Goal: Task Accomplishment & Management: Use online tool/utility

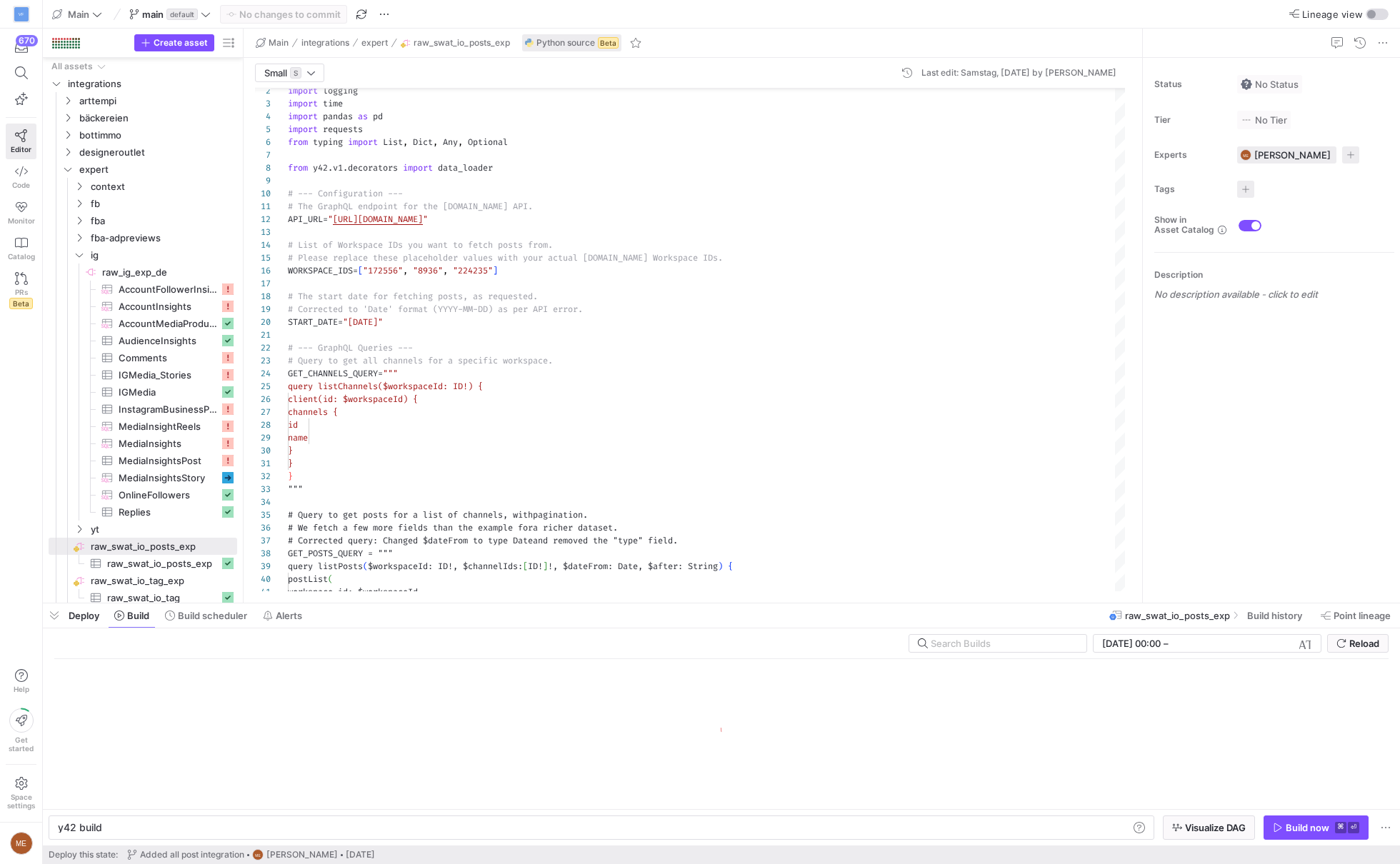
click at [1133, 601] on div at bounding box center [721, 604] width 1357 height 5
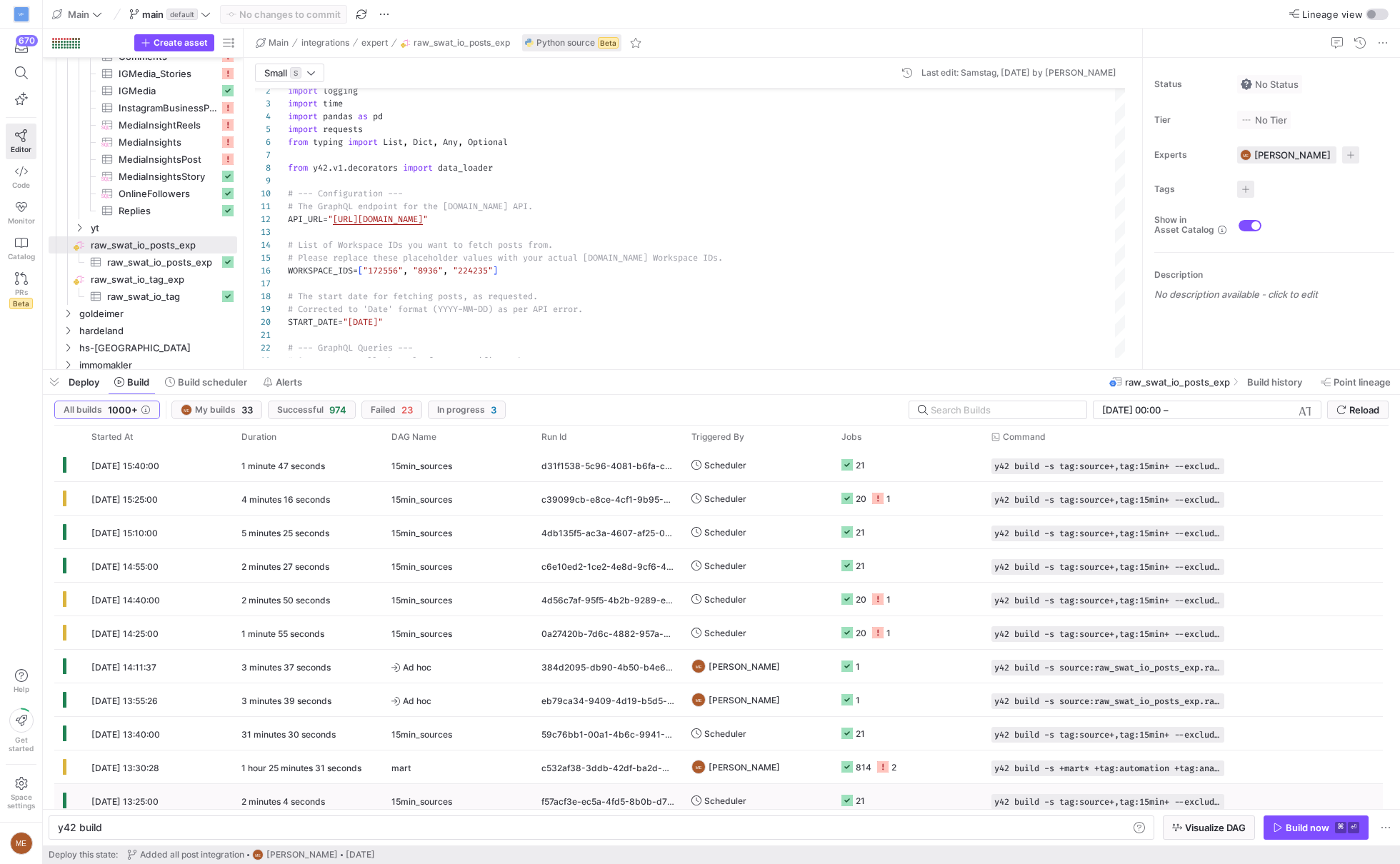
scroll to position [9, 0]
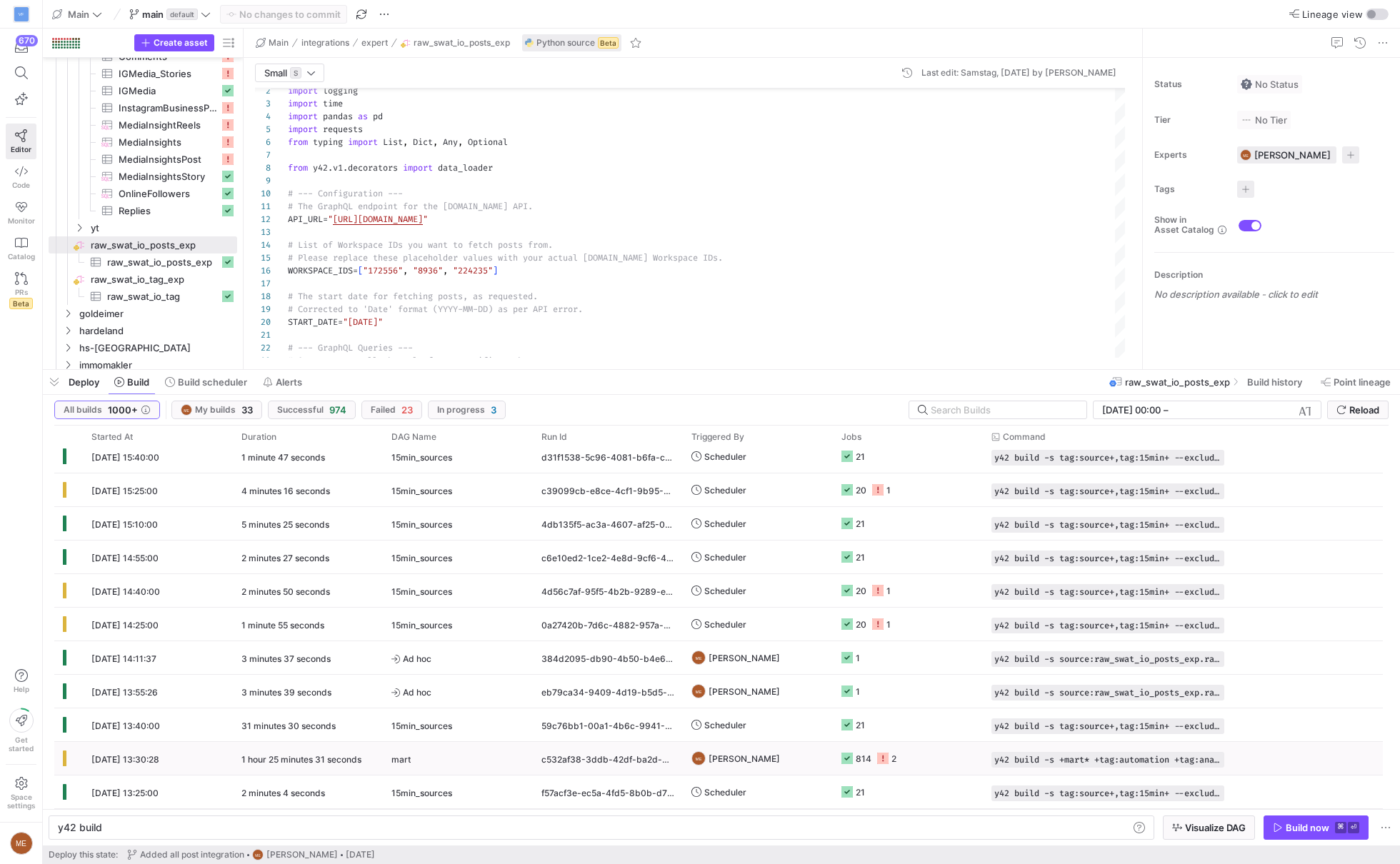
click at [503, 764] on div "mart" at bounding box center [458, 760] width 133 height 34
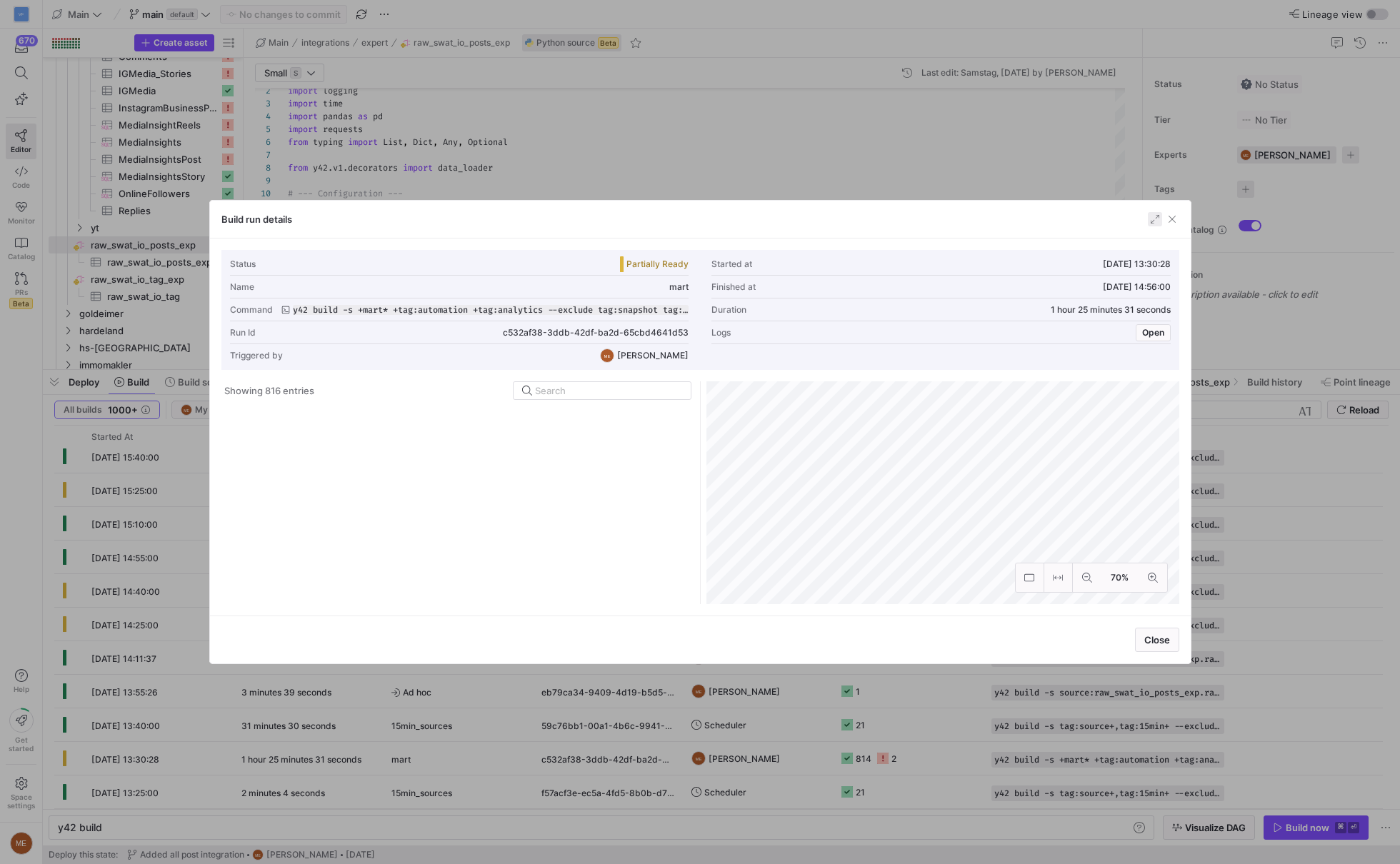
click at [1152, 211] on div "Build run details" at bounding box center [700, 220] width 981 height 38
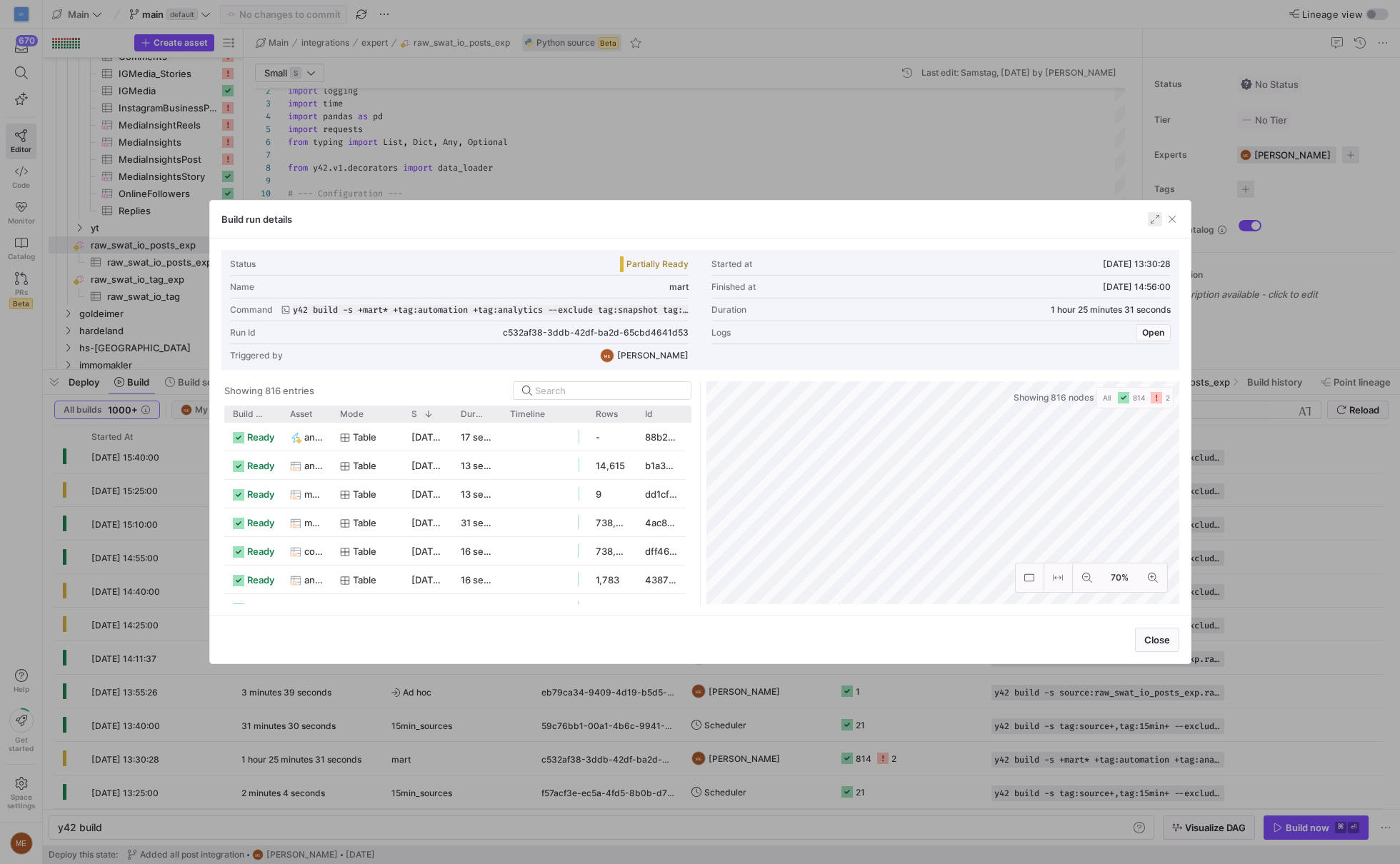
click at [1152, 213] on span "button" at bounding box center [1156, 220] width 14 height 14
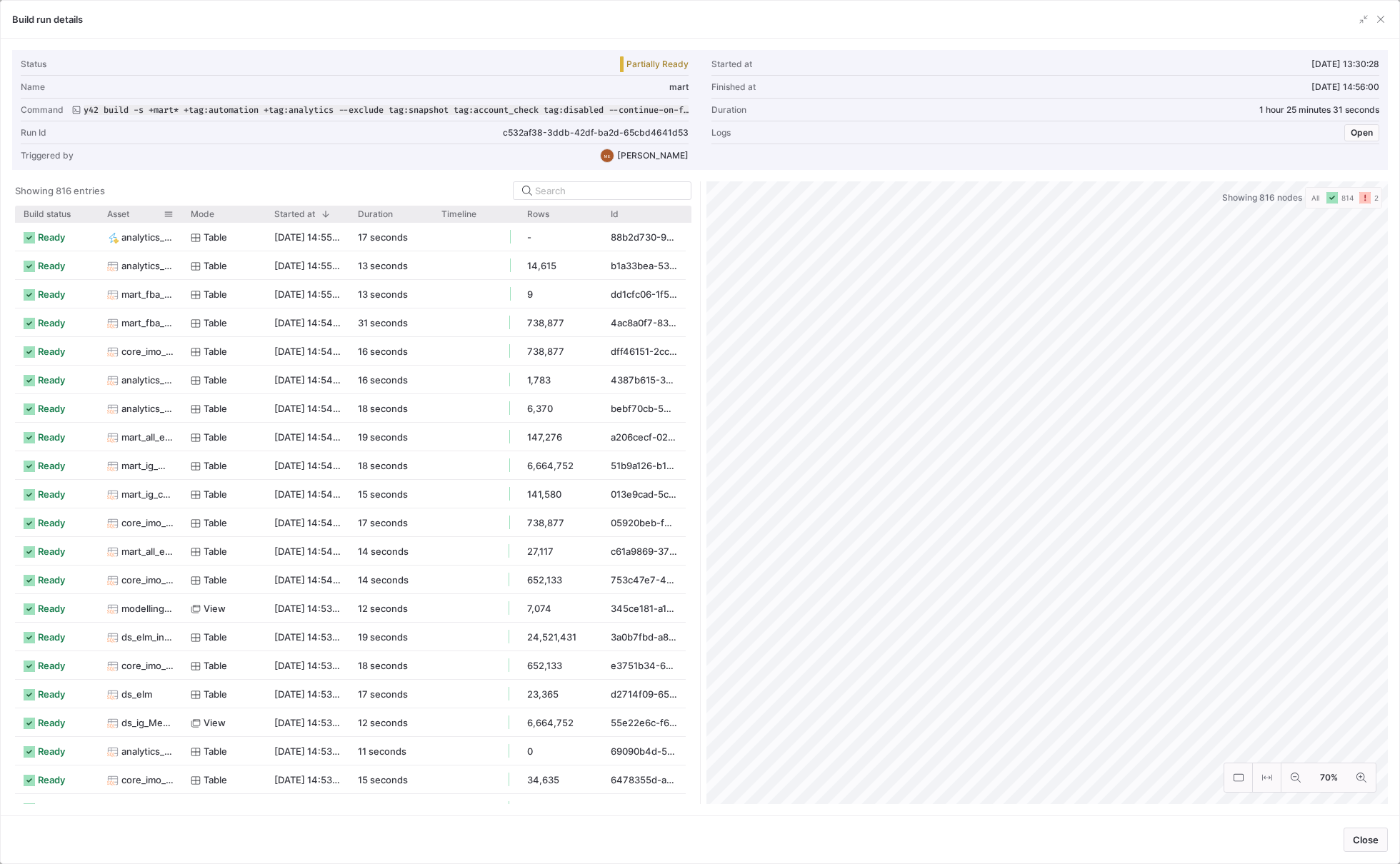
click at [124, 209] on span "Asset" at bounding box center [118, 213] width 22 height 10
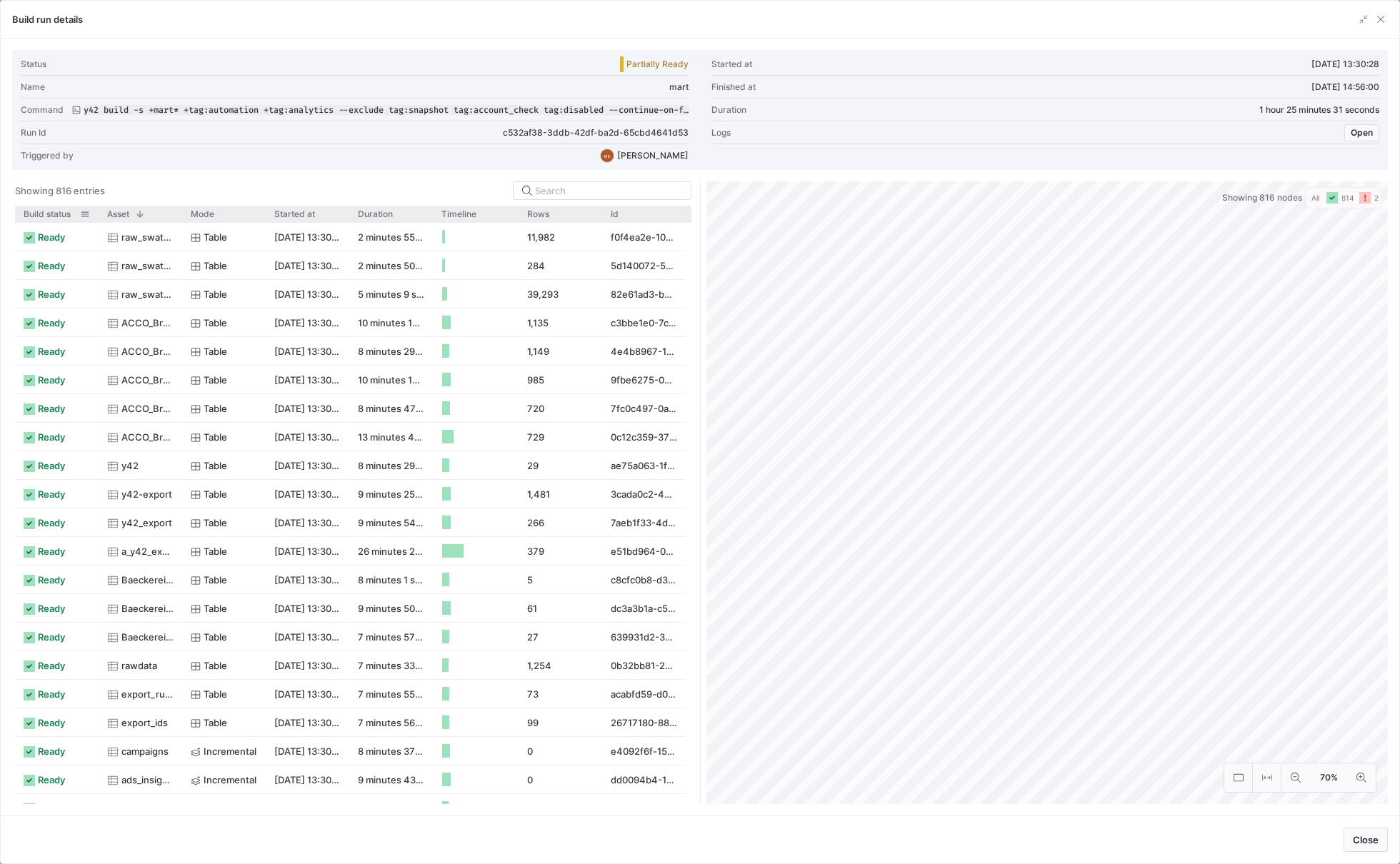
click at [60, 205] on div "Build status" at bounding box center [57, 213] width 66 height 17
click at [60, 213] on span "Build status" at bounding box center [47, 213] width 47 height 10
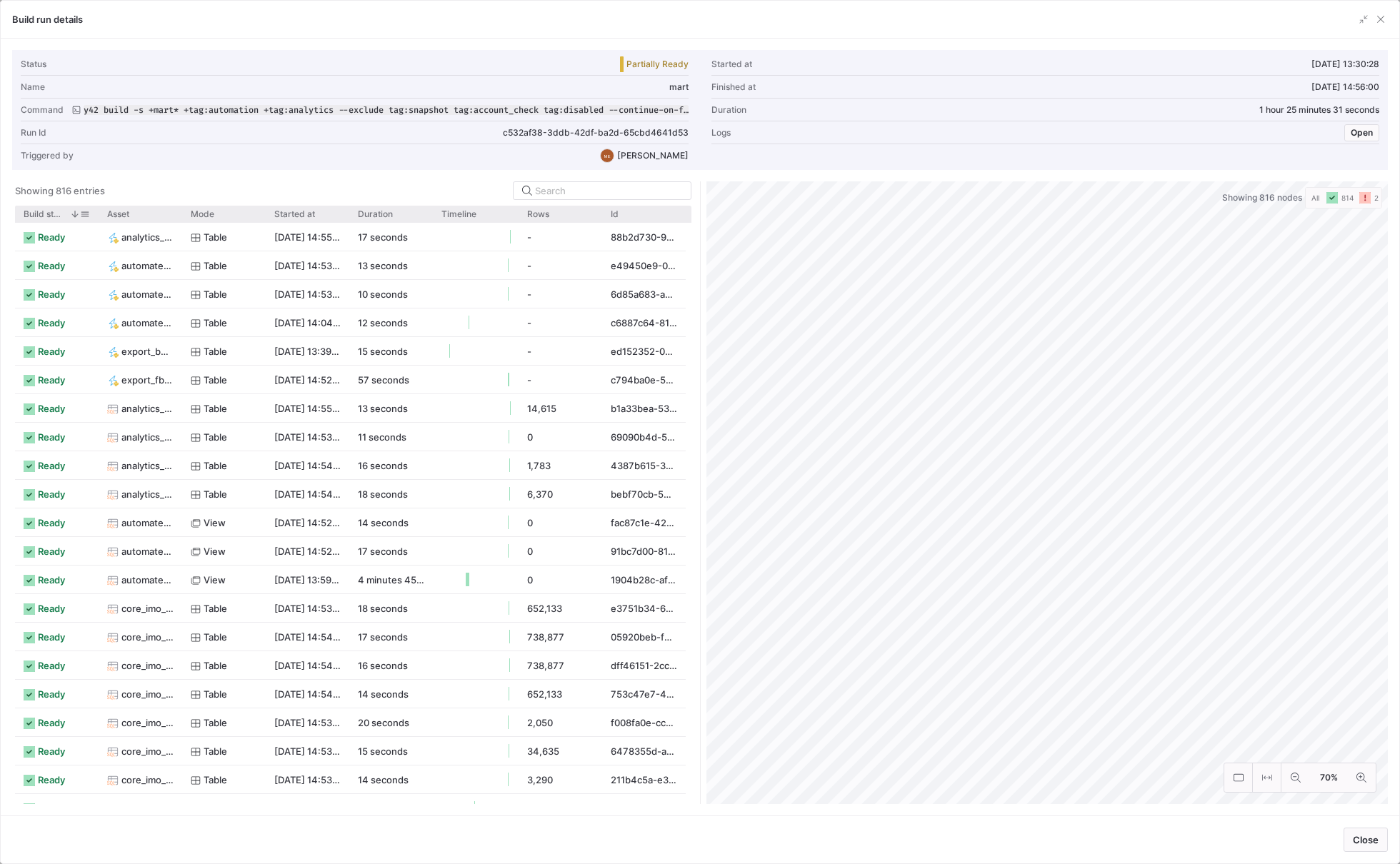
click at [60, 213] on span "Build status" at bounding box center [44, 213] width 41 height 10
click at [60, 213] on span "Build status" at bounding box center [47, 213] width 47 height 10
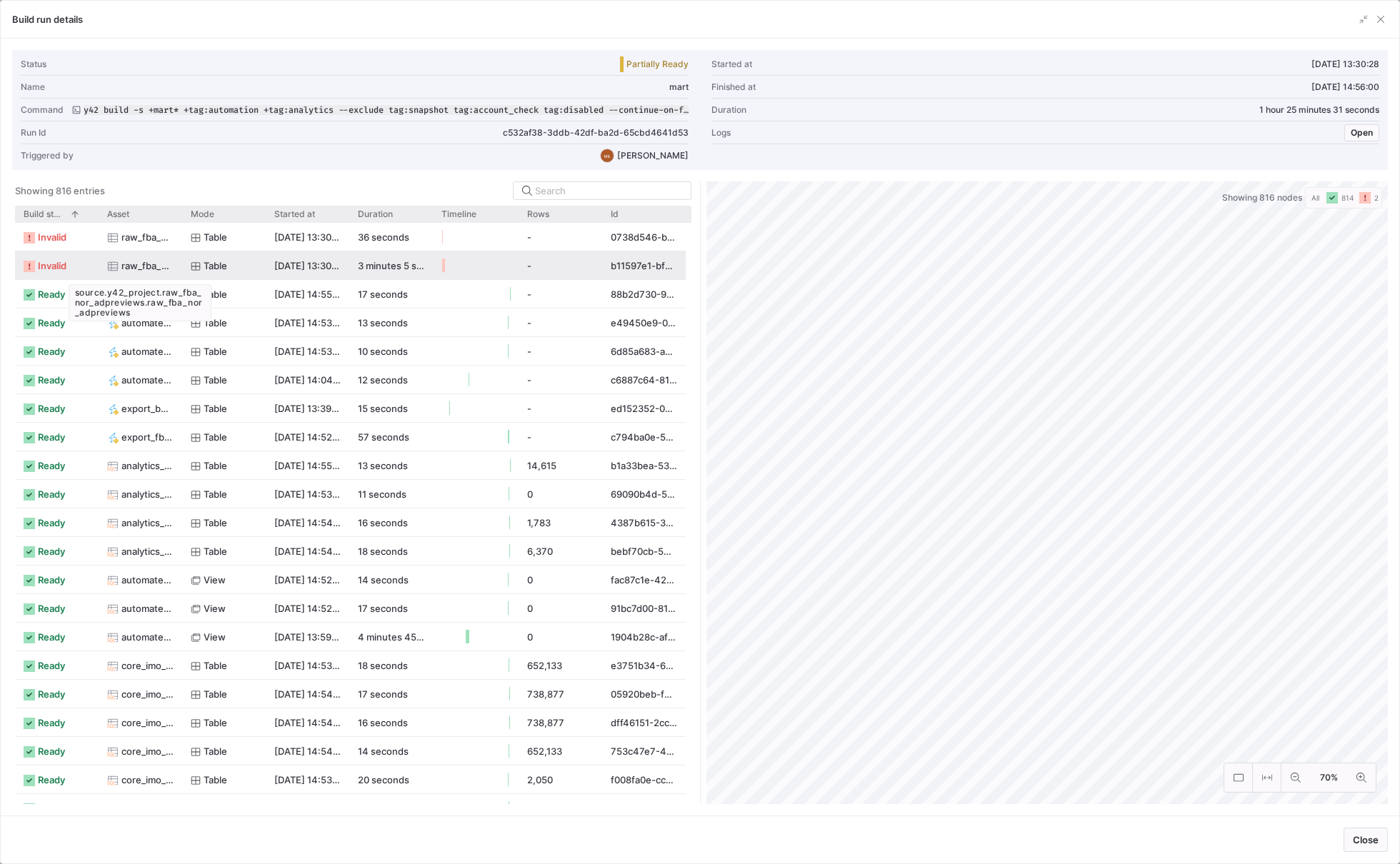
click at [134, 265] on span "raw_fba_nor_adpreviews" at bounding box center [147, 266] width 52 height 27
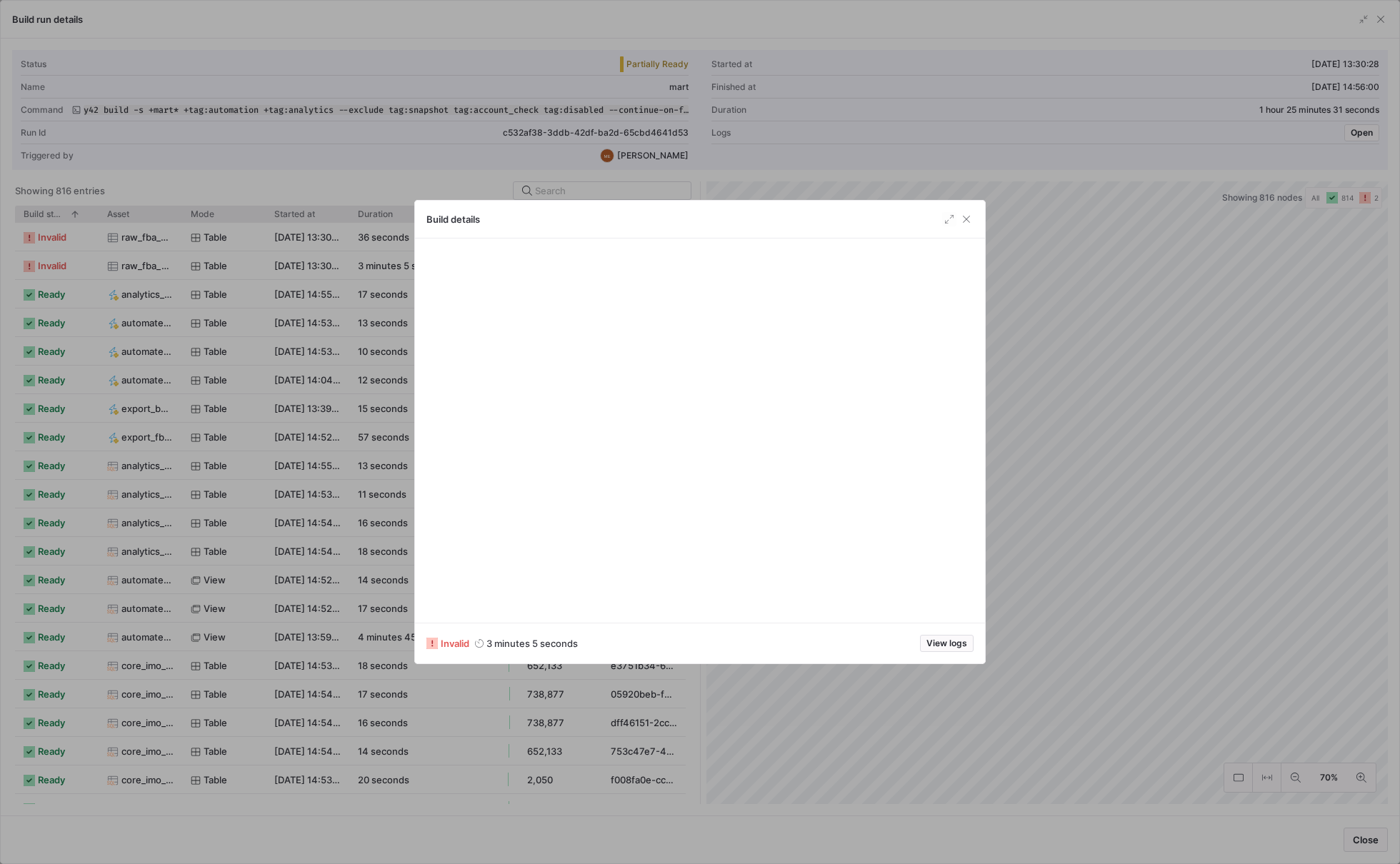
click at [1029, 416] on div at bounding box center [700, 432] width 1400 height 864
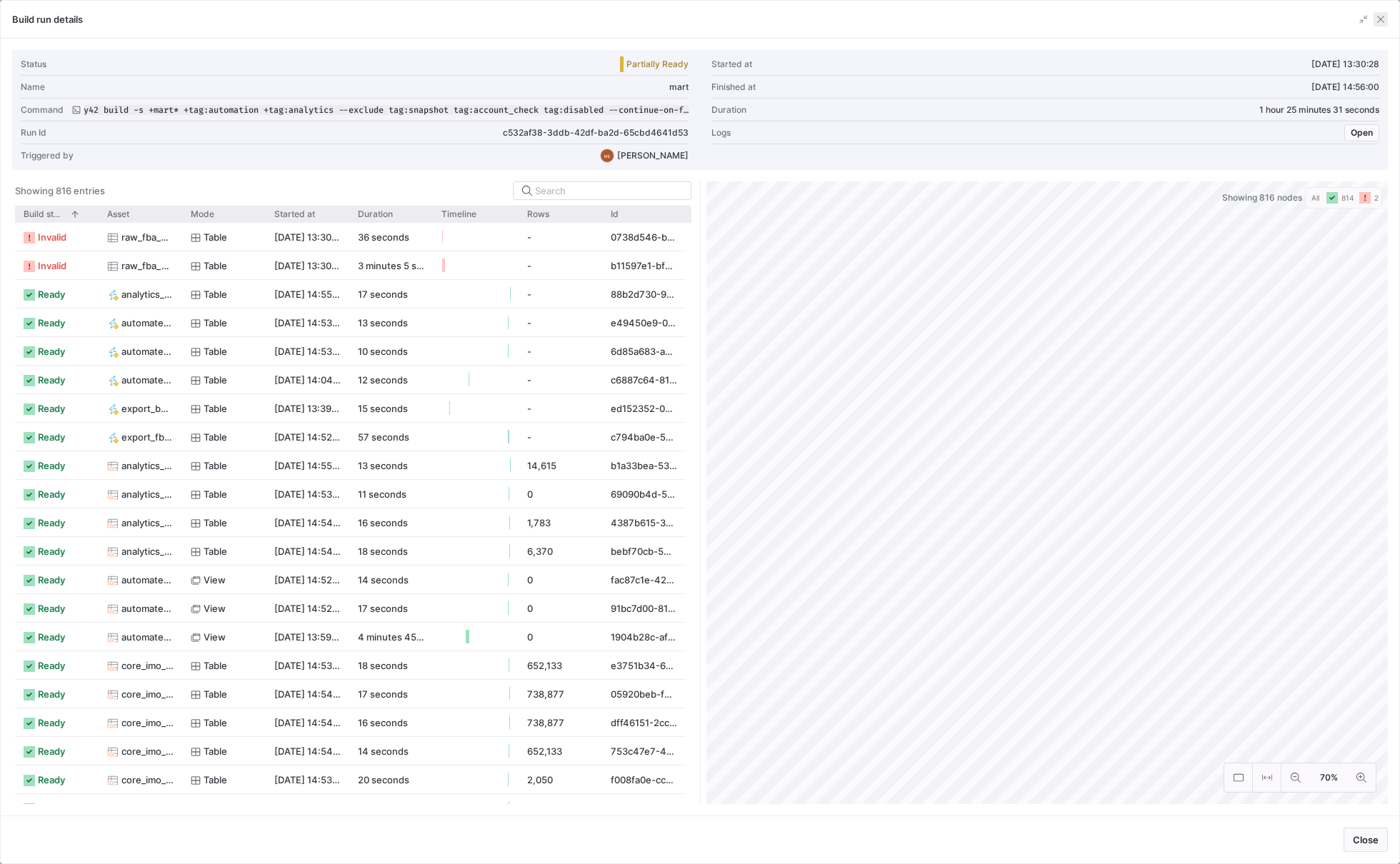
click at [1376, 24] on span "button" at bounding box center [1381, 19] width 14 height 14
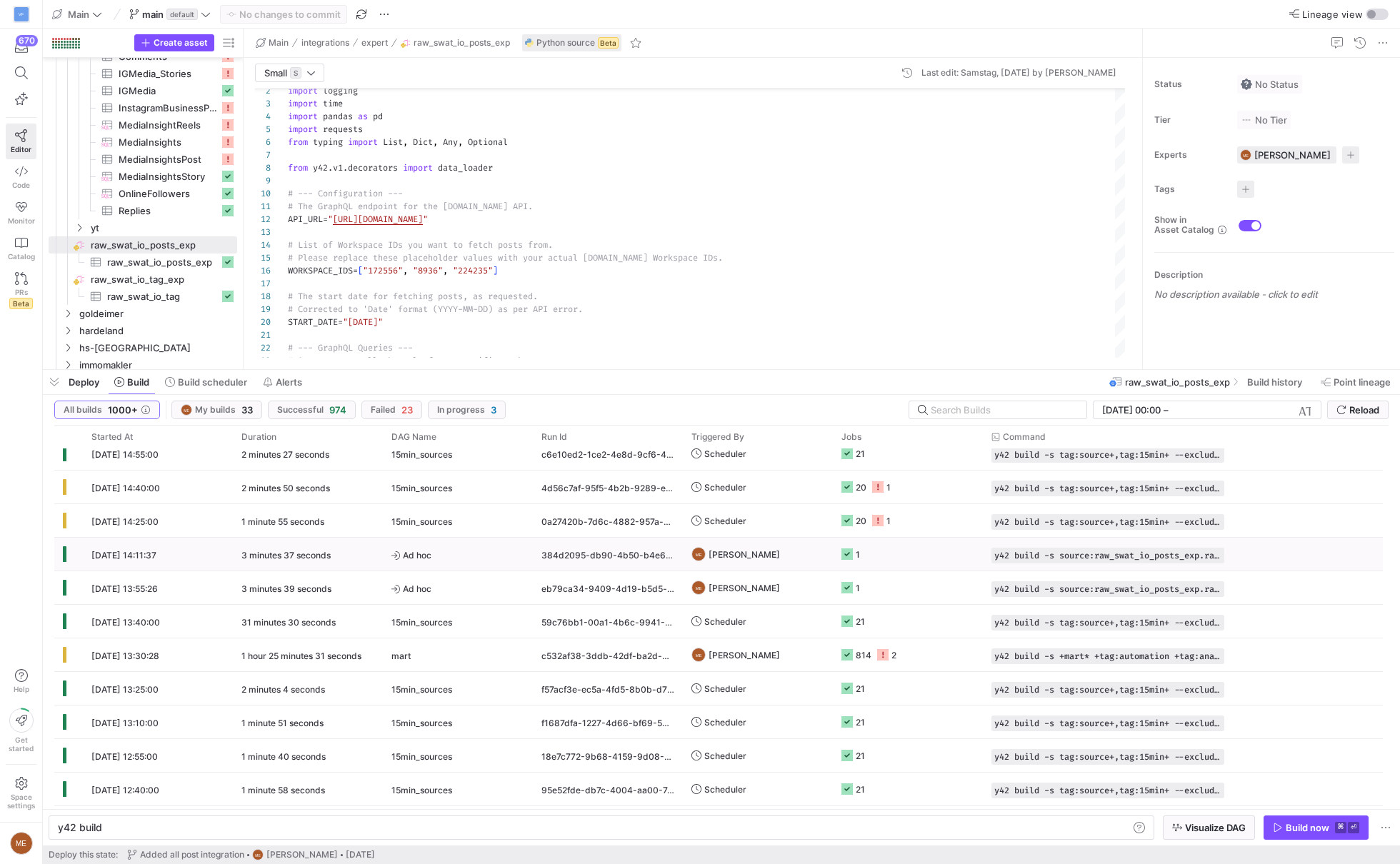
scroll to position [0, 0]
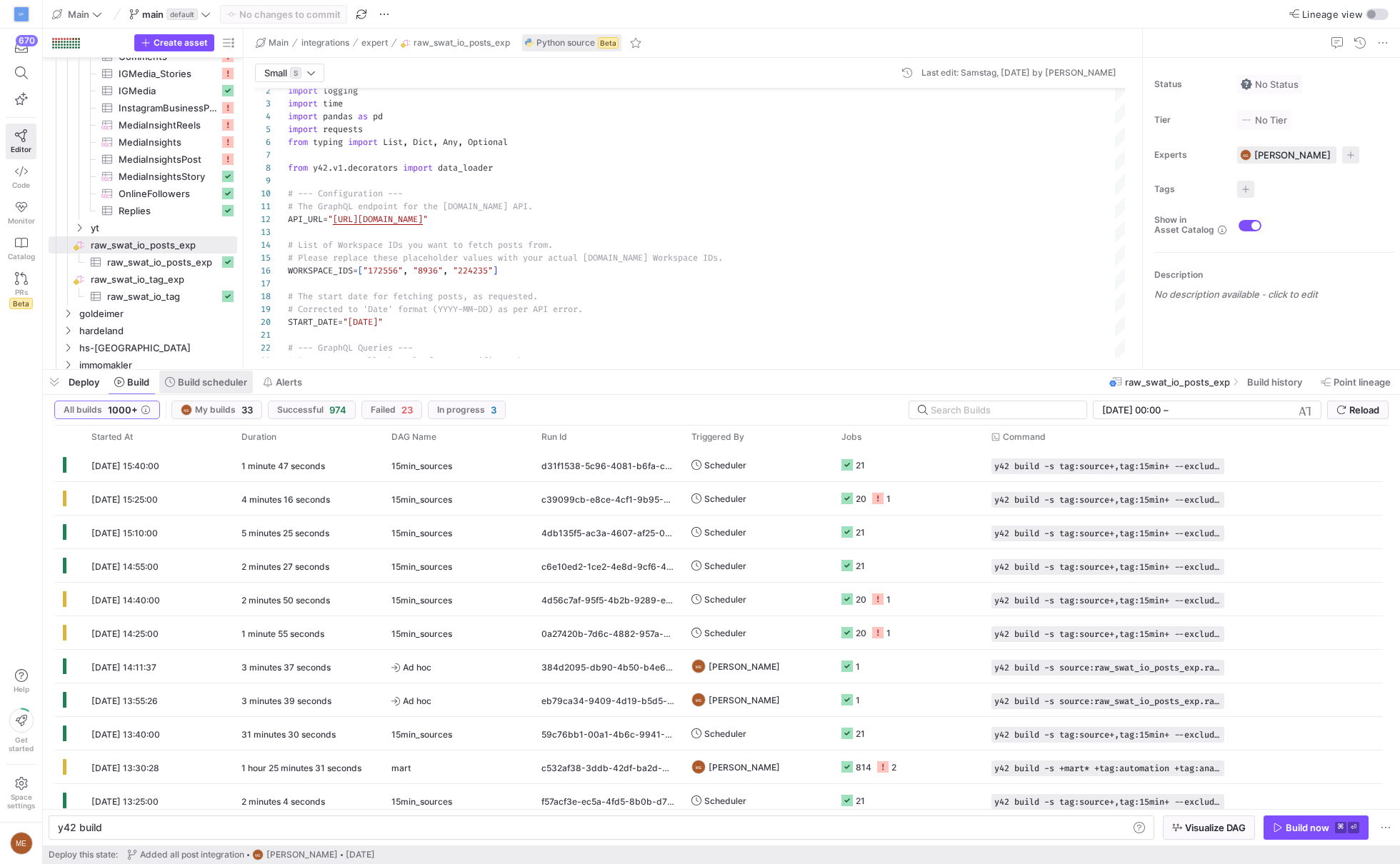
click at [219, 384] on span "Build scheduler" at bounding box center [213, 382] width 69 height 12
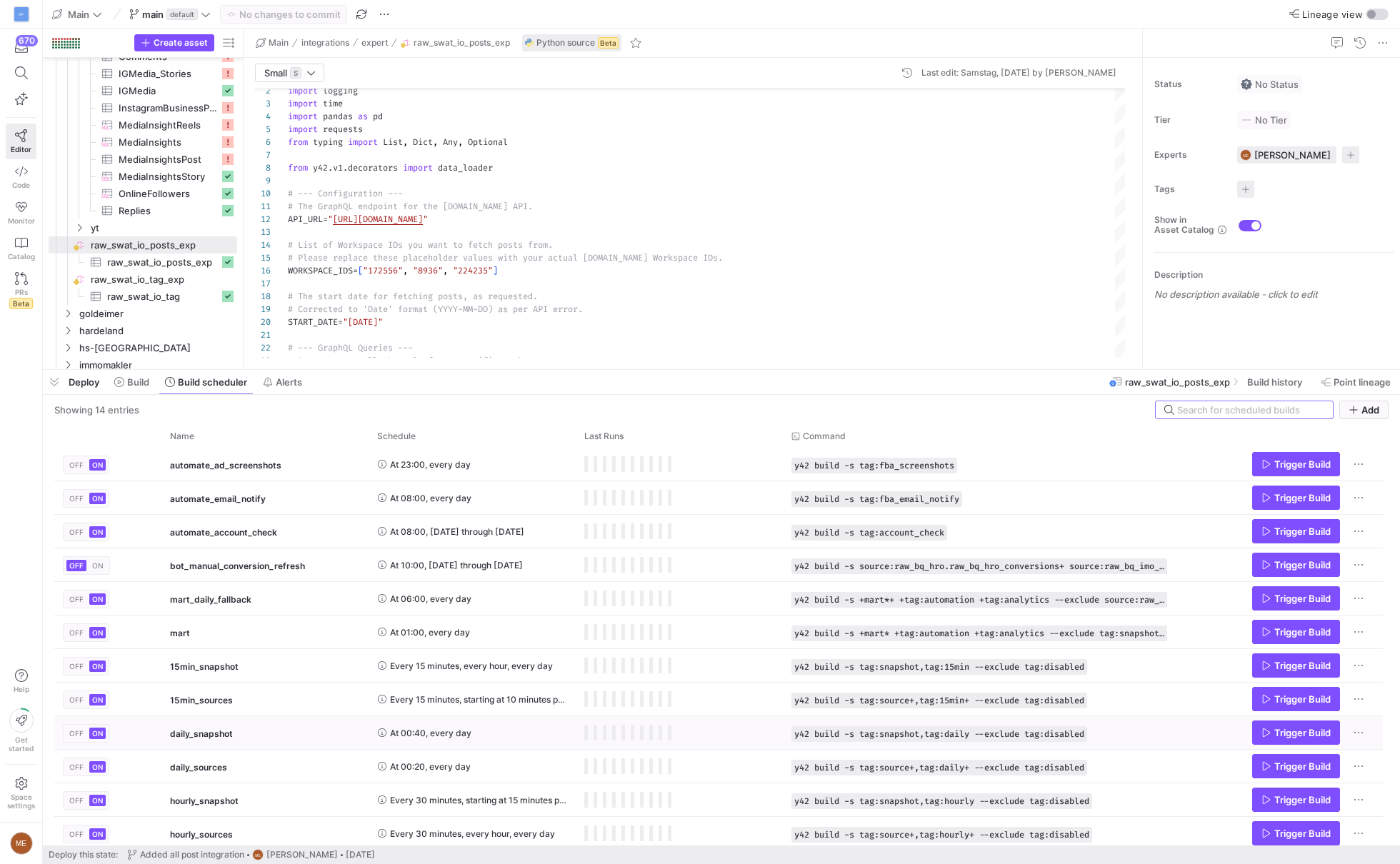
scroll to position [72, 0]
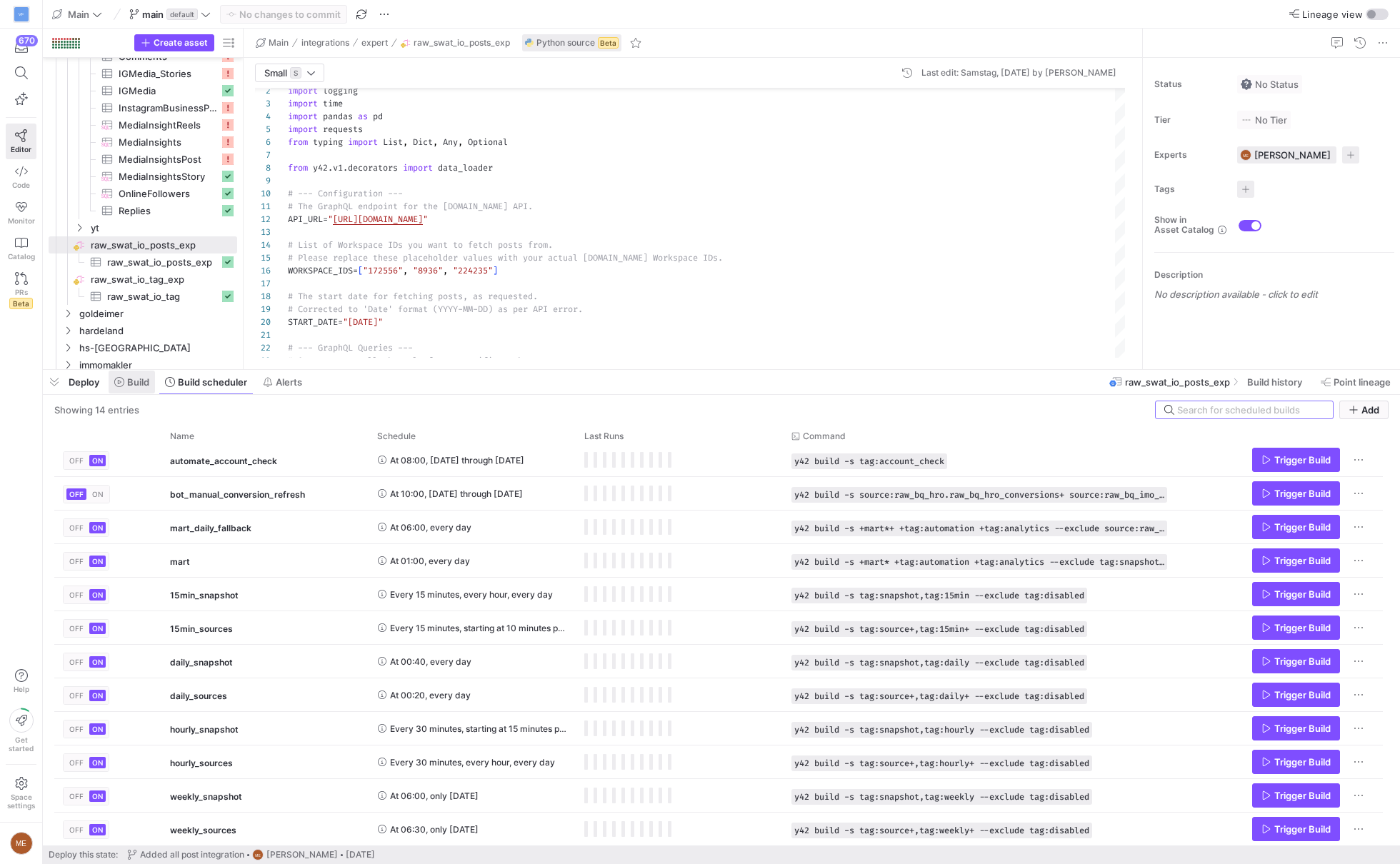
click at [131, 379] on span "Build" at bounding box center [138, 382] width 22 height 12
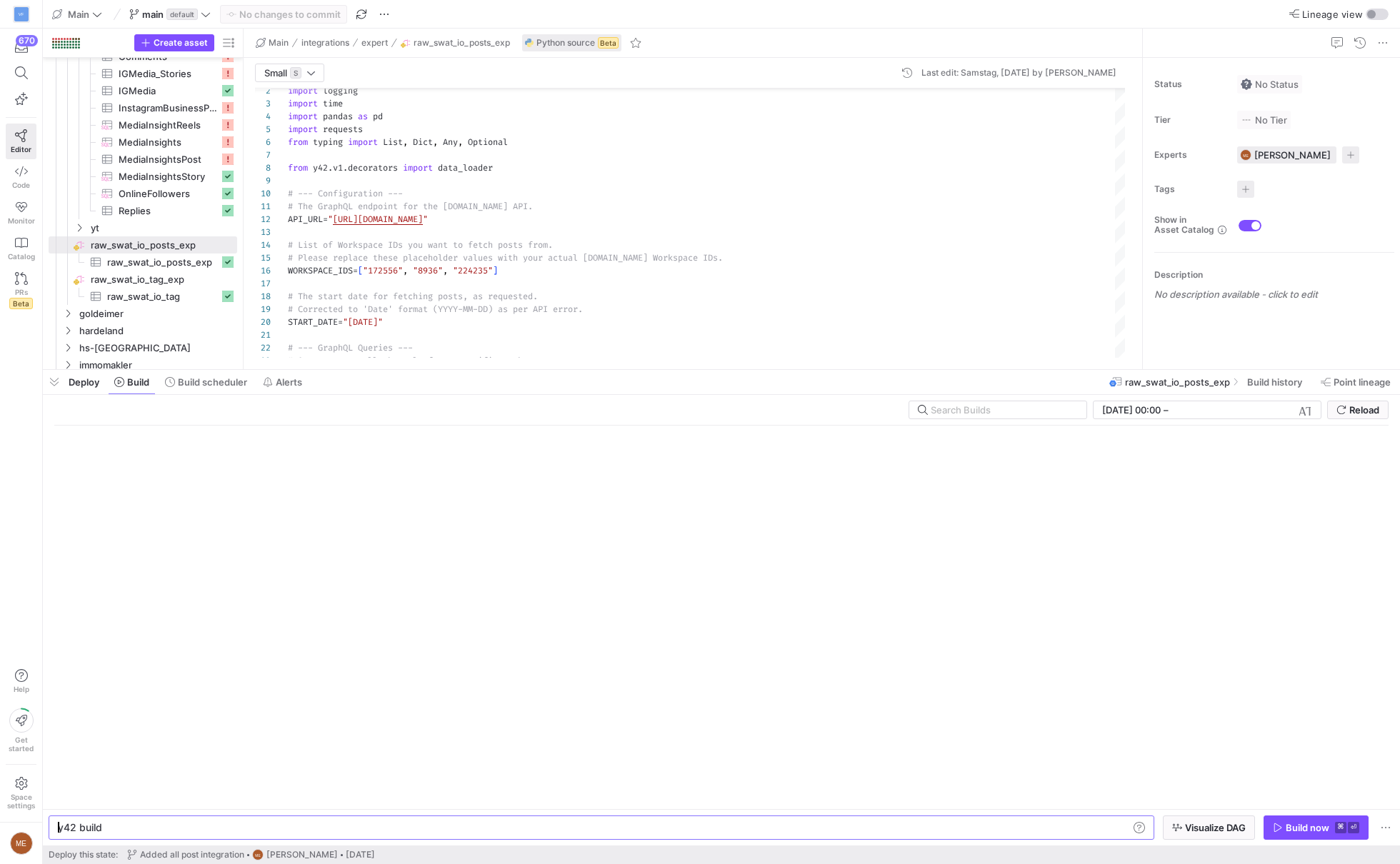
scroll to position [0, 43]
click at [1048, 413] on input "text" at bounding box center [1002, 410] width 144 height 12
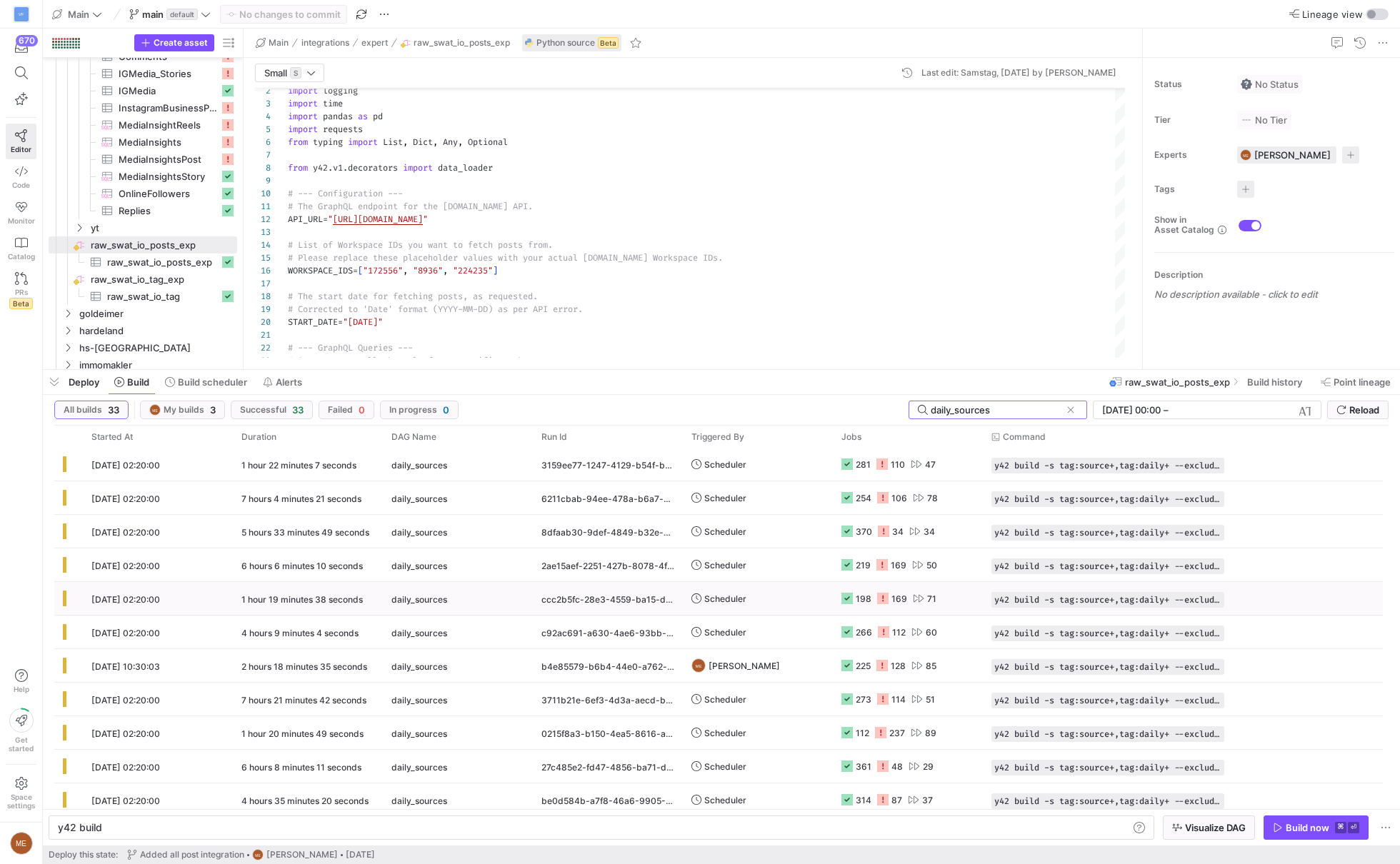
scroll to position [0, 0]
type input "daily_sources"
click at [795, 469] on y42-orchestration-triggered-by "Scheduler" at bounding box center [758, 466] width 133 height 32
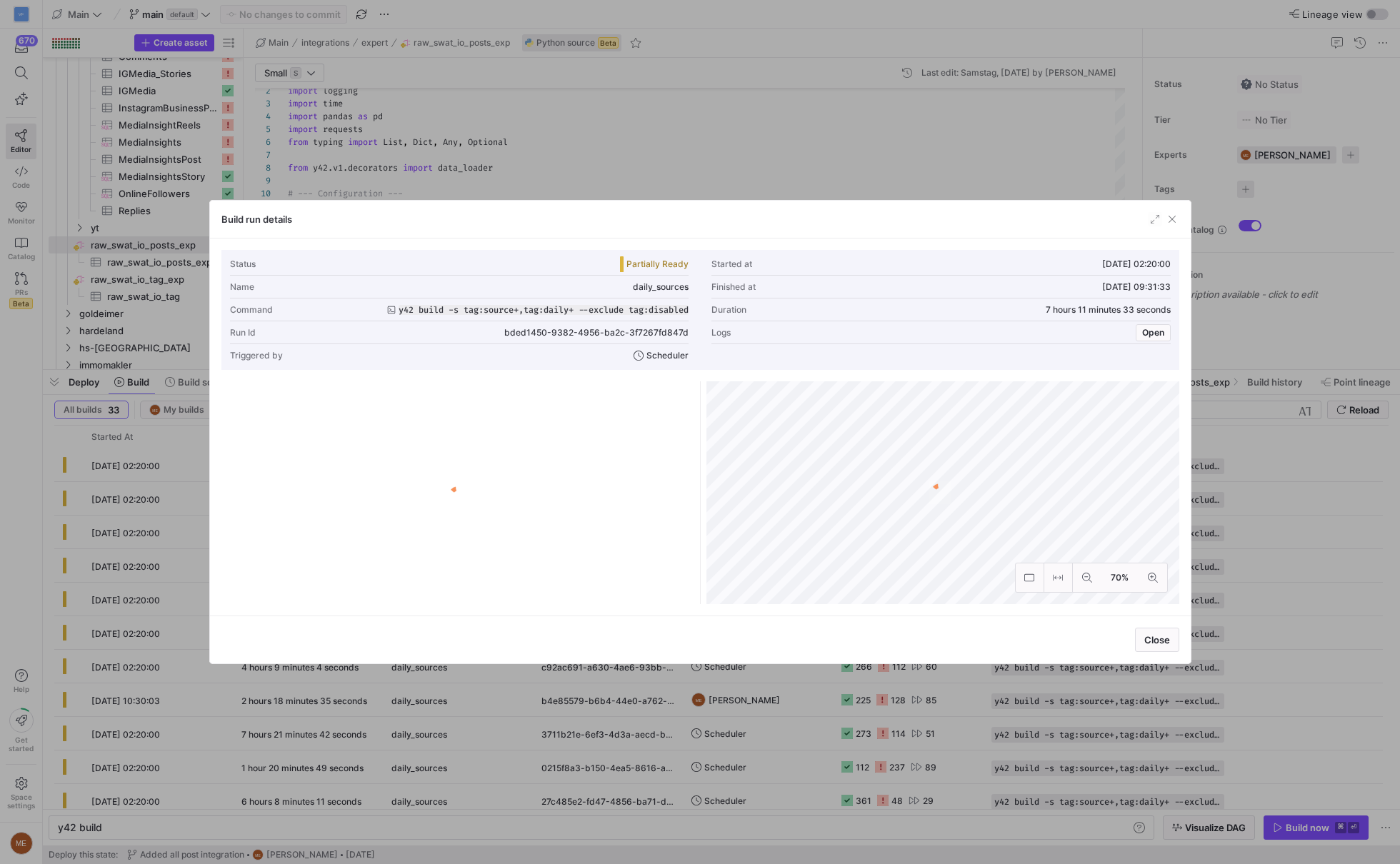
click at [748, 766] on div at bounding box center [700, 432] width 1400 height 864
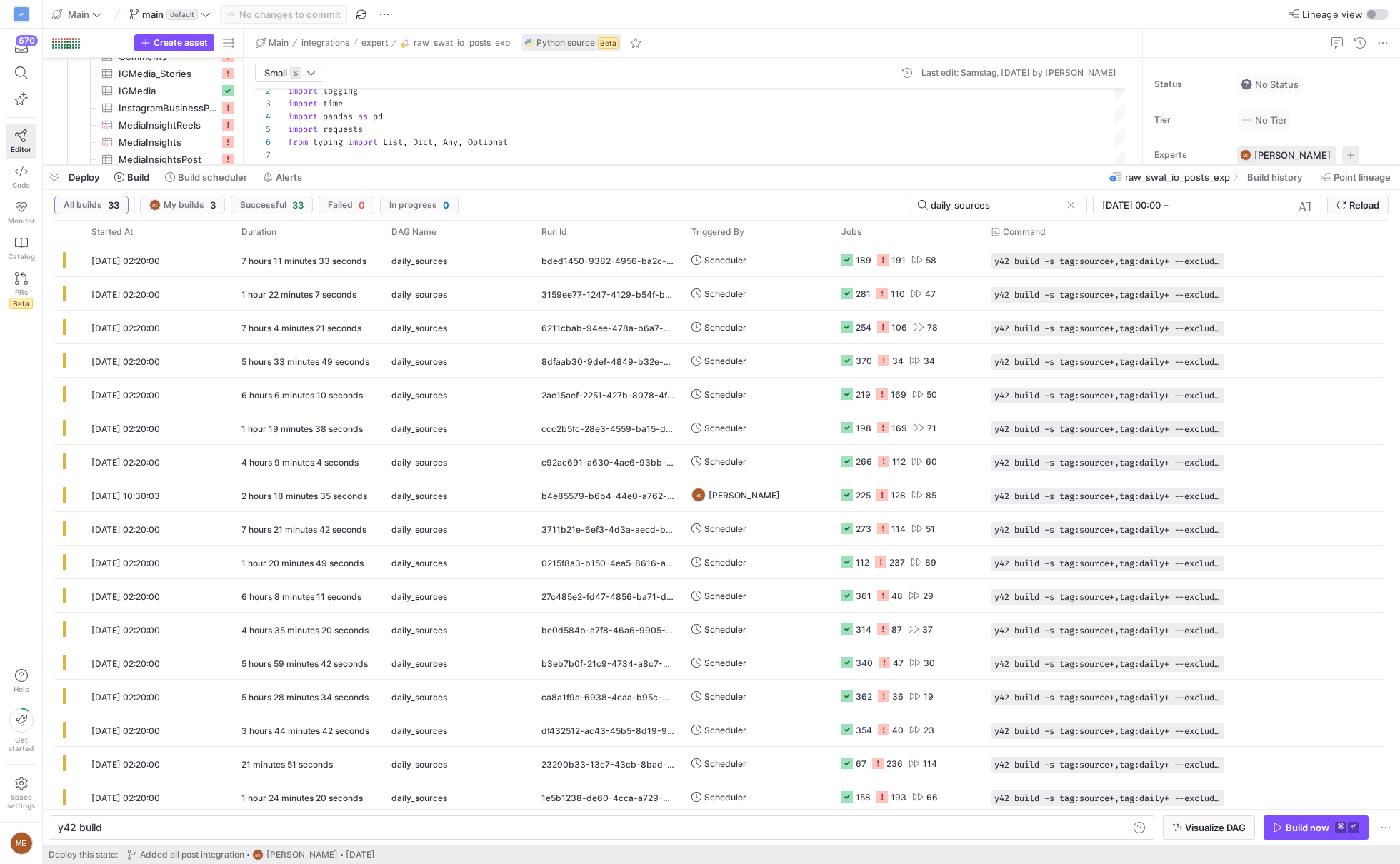
drag, startPoint x: 790, startPoint y: 371, endPoint x: 808, endPoint y: 135, distance: 236.7
click at [808, 162] on div at bounding box center [721, 165] width 1357 height 5
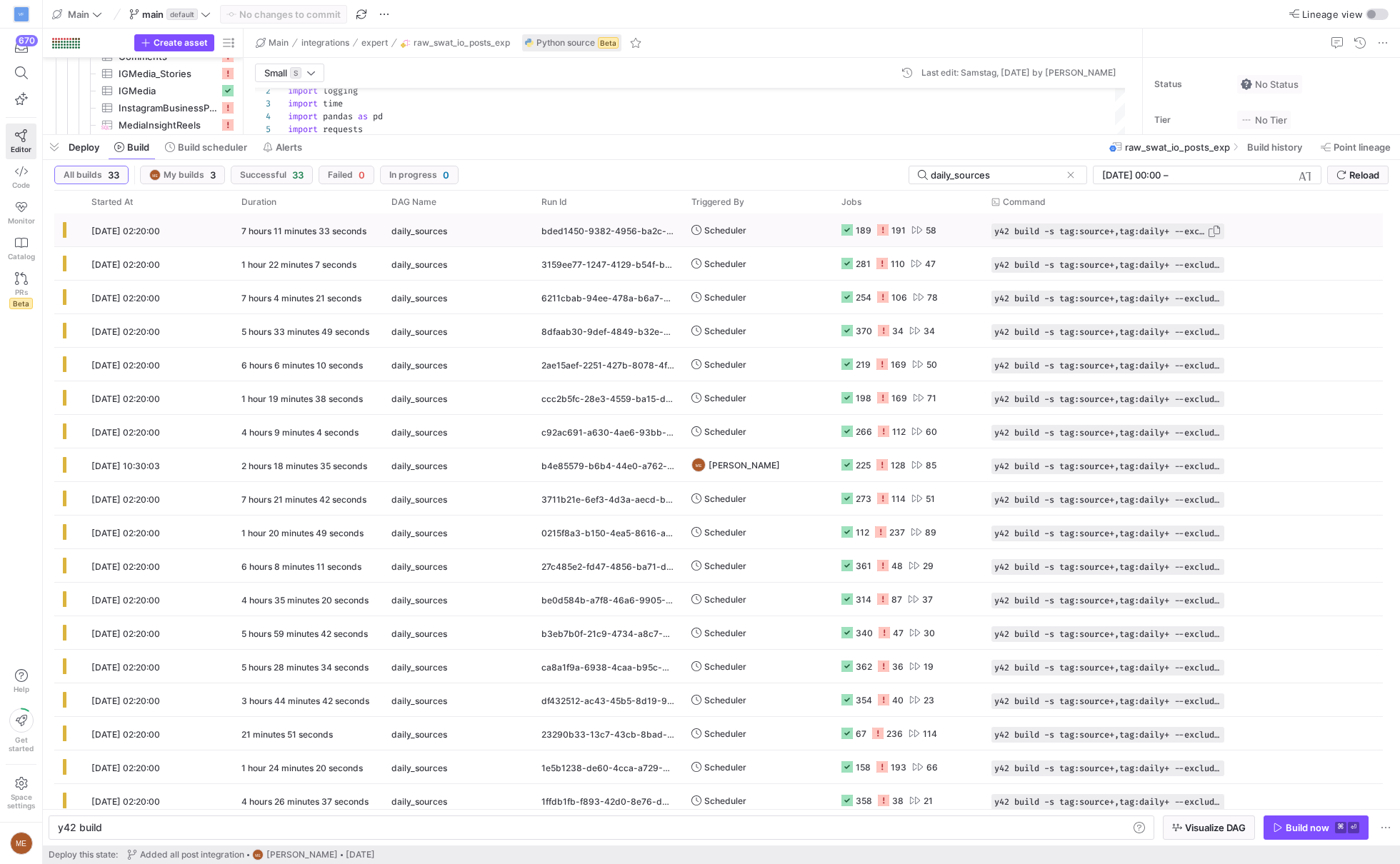
click at [1211, 228] on span "Press SPACE to select this row." at bounding box center [1215, 231] width 14 height 14
click at [190, 156] on span at bounding box center [206, 147] width 94 height 23
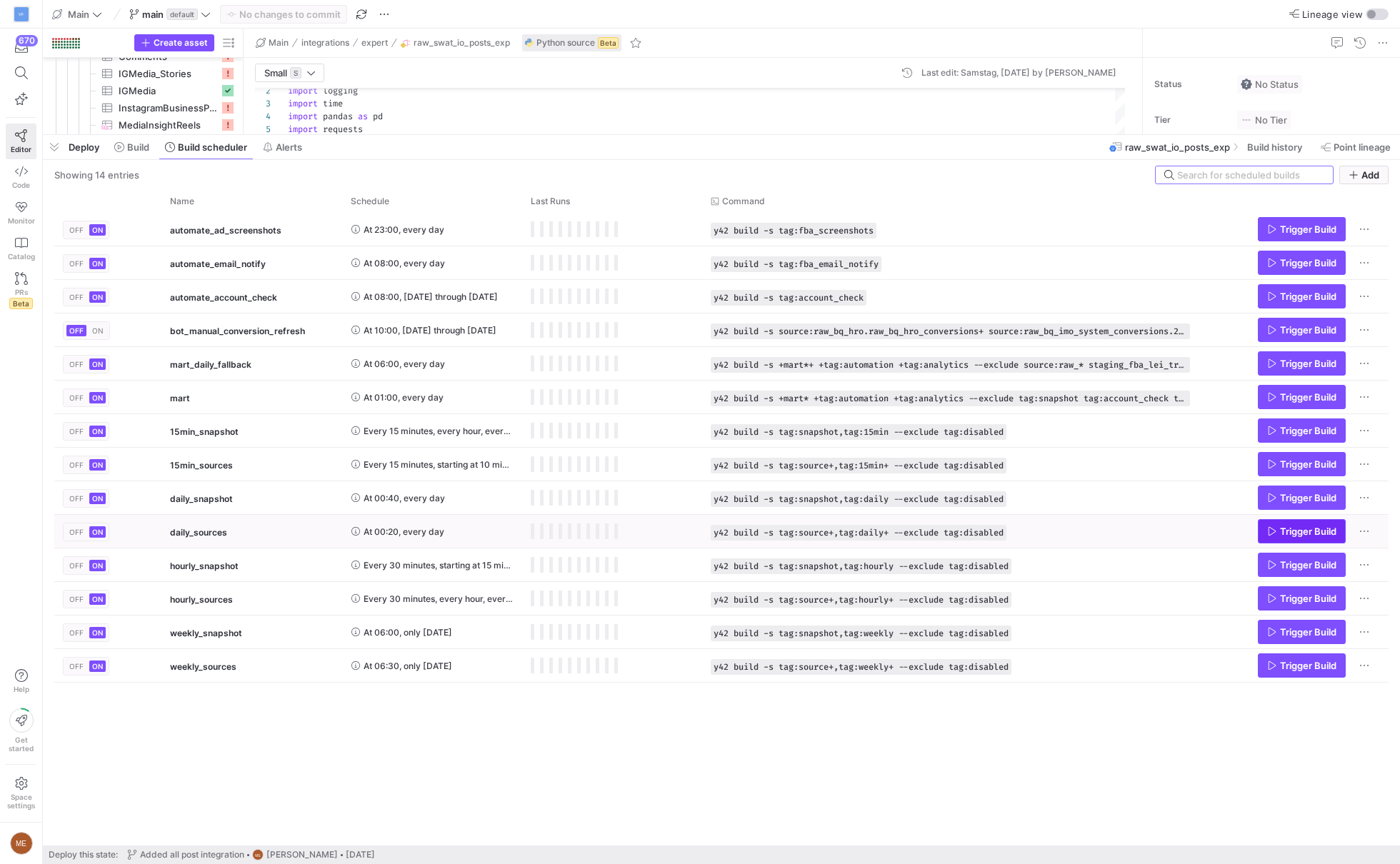
click at [1288, 531] on span "Trigger Build" at bounding box center [1309, 531] width 57 height 12
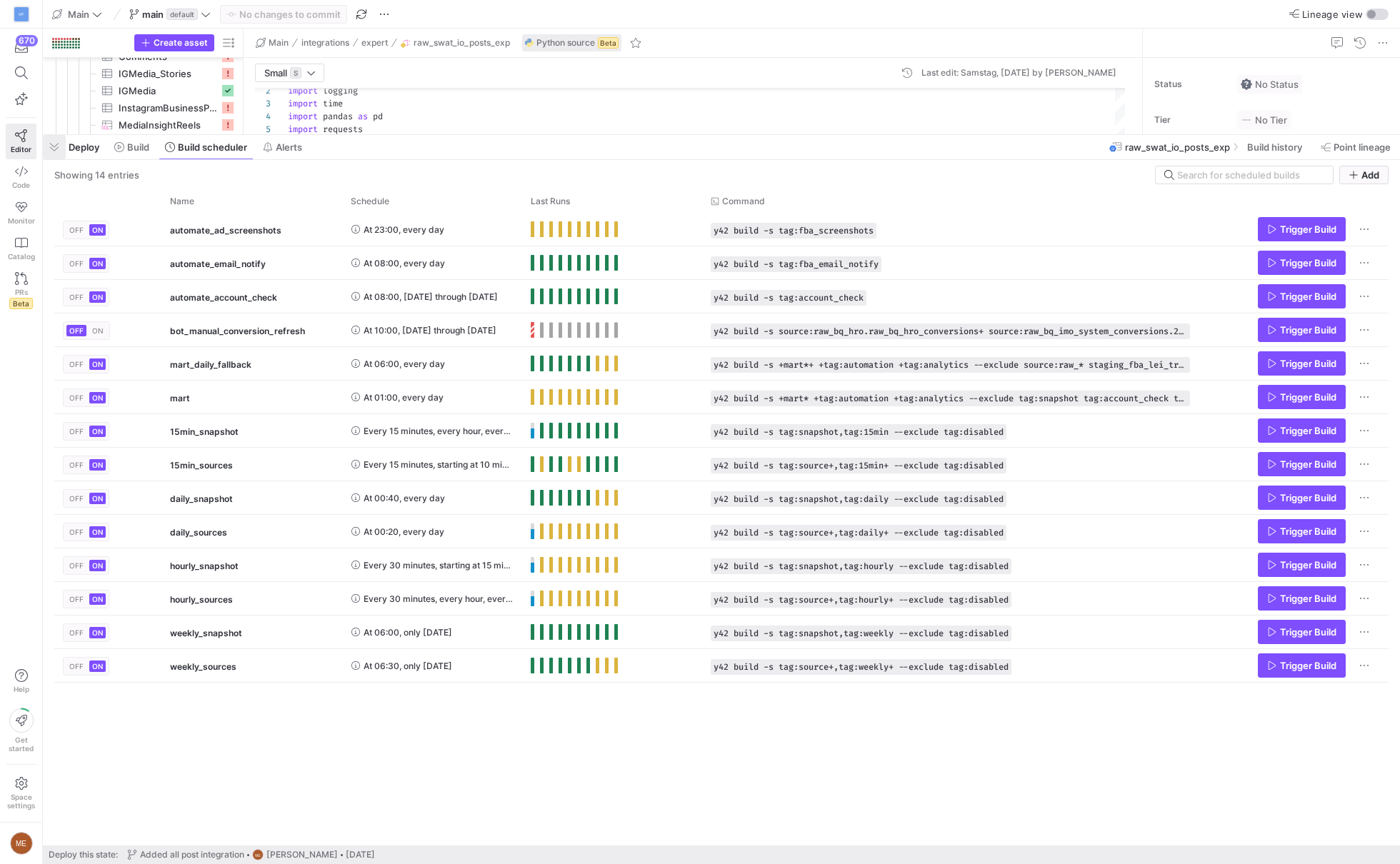
click at [58, 148] on span "button" at bounding box center [54, 146] width 23 height 24
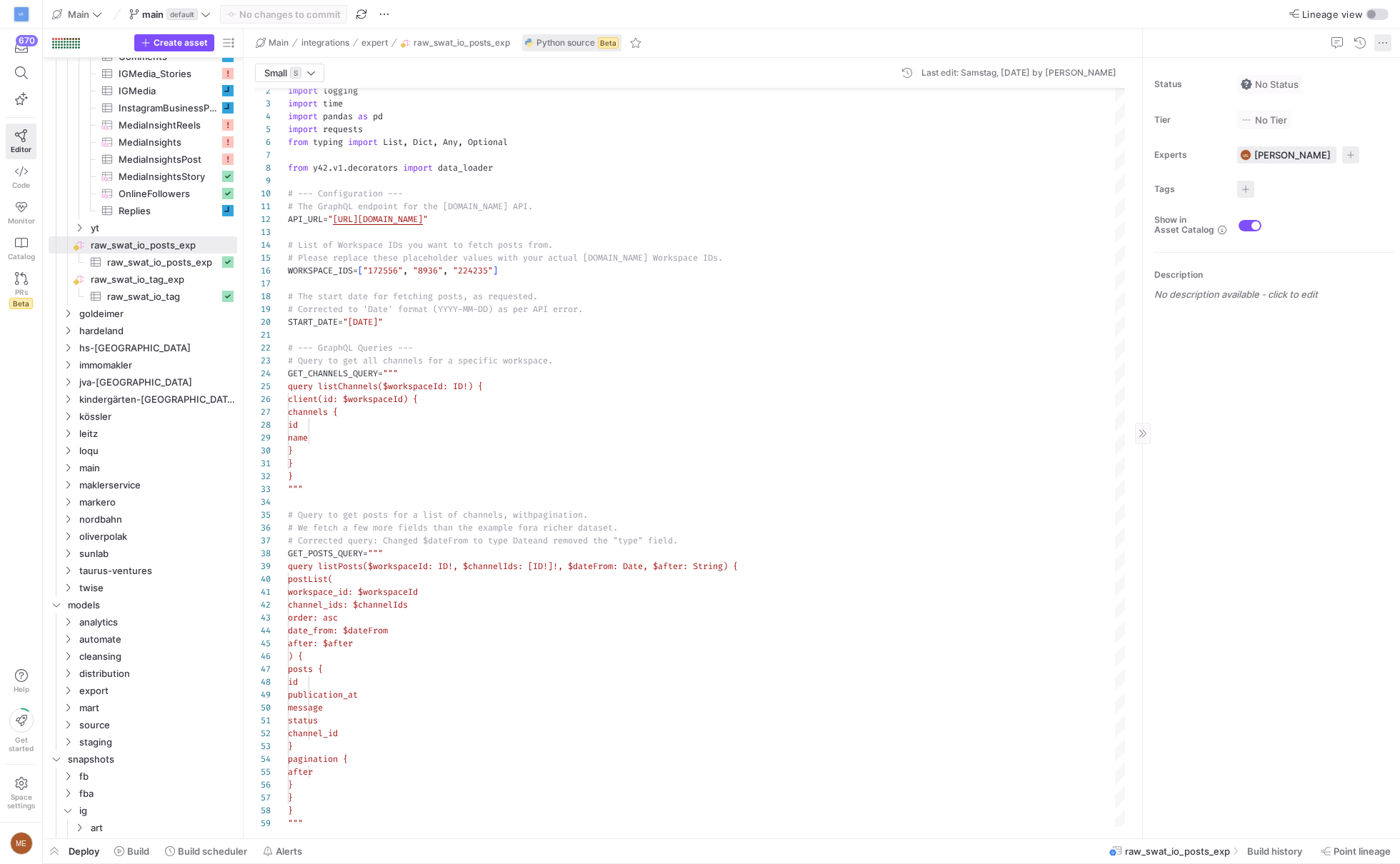
click at [1388, 42] on span at bounding box center [1382, 42] width 17 height 17
click at [1374, 47] on body "VF 670 Editor Code Monitor Catalog PRs Beta Help Get started Space settings ME …" at bounding box center [700, 432] width 1400 height 864
click at [1104, 39] on div at bounding box center [700, 432] width 1400 height 864
click at [383, 15] on span "button" at bounding box center [383, 13] width 17 height 17
click at [423, 161] on link "Open Y42 GitLab Repository" at bounding box center [452, 173] width 155 height 23
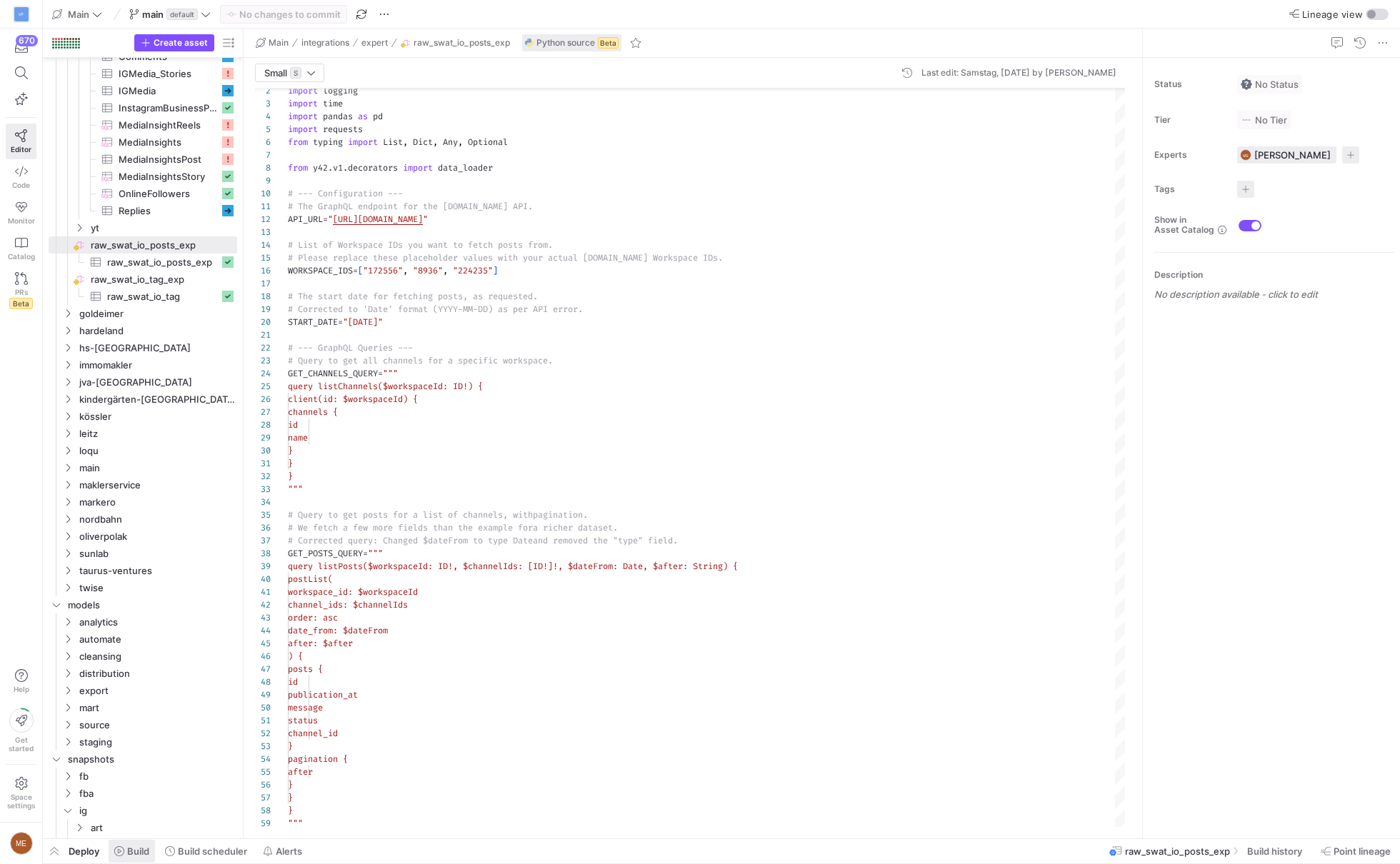
click at [143, 849] on span "Build" at bounding box center [138, 851] width 22 height 12
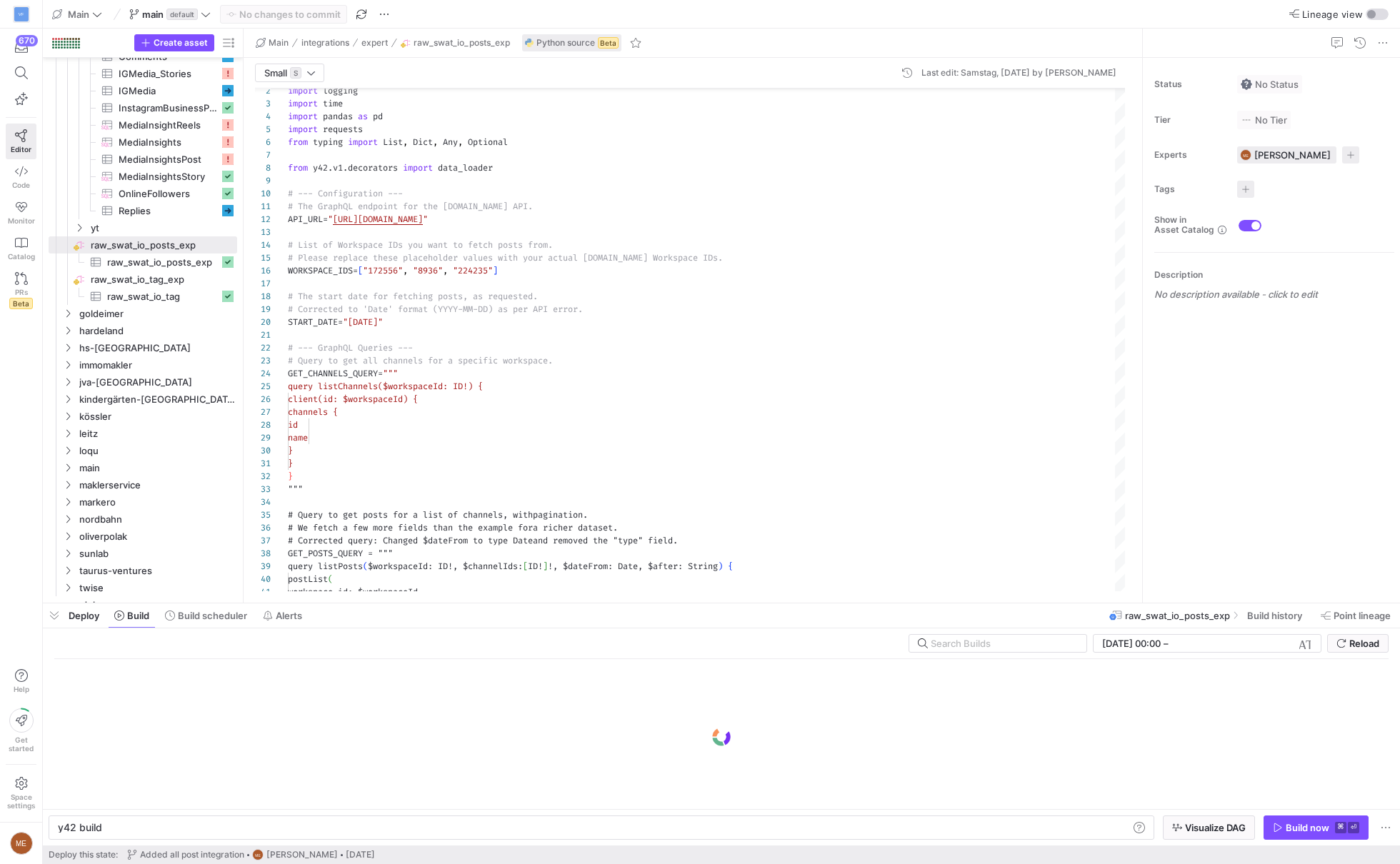
click at [663, 606] on div "Deploy Build Build scheduler Alerts raw_swat_io_posts_exp Build history Point l…" at bounding box center [721, 615] width 1357 height 24
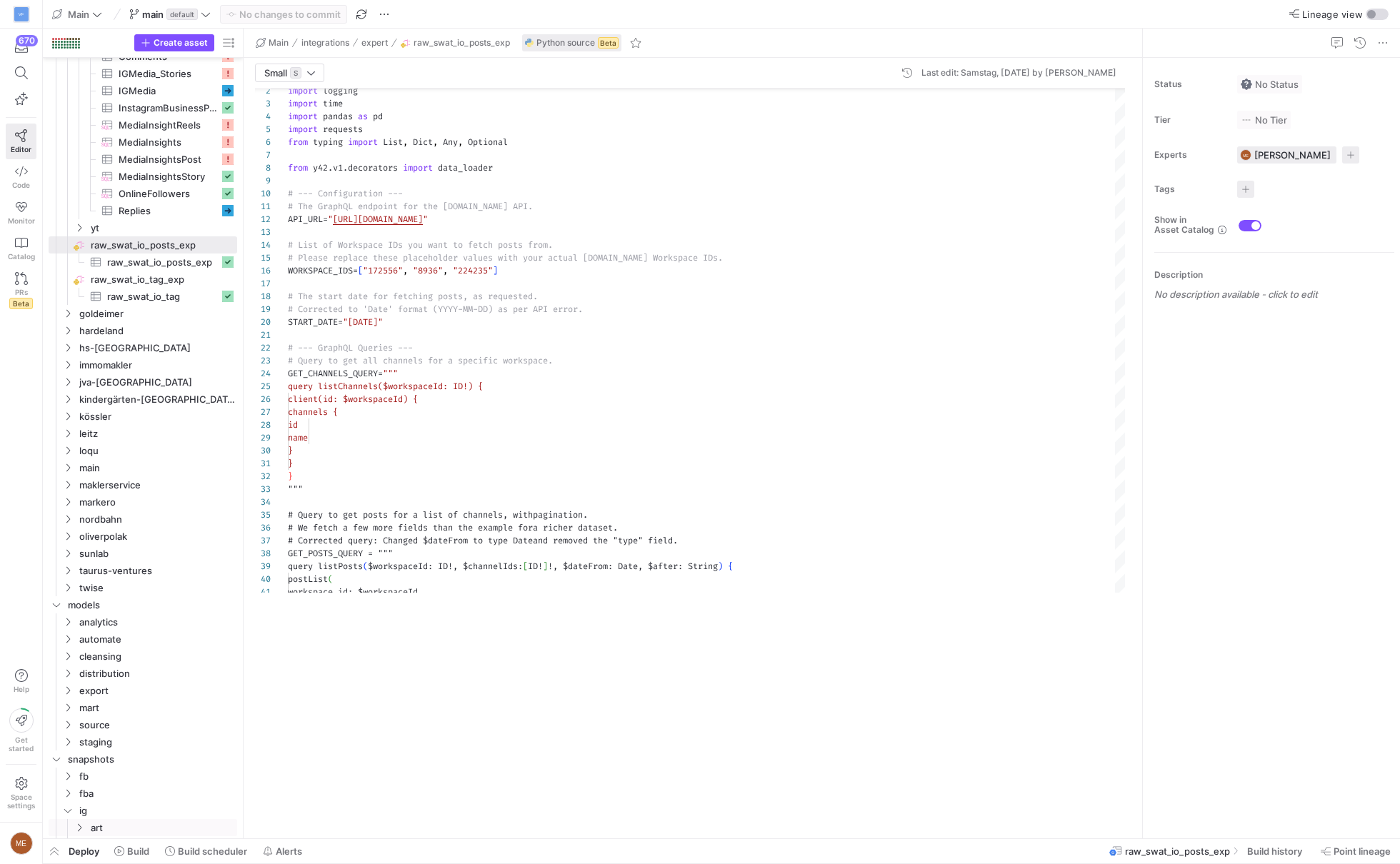
click at [144, 852] on span "Build" at bounding box center [138, 851] width 22 height 12
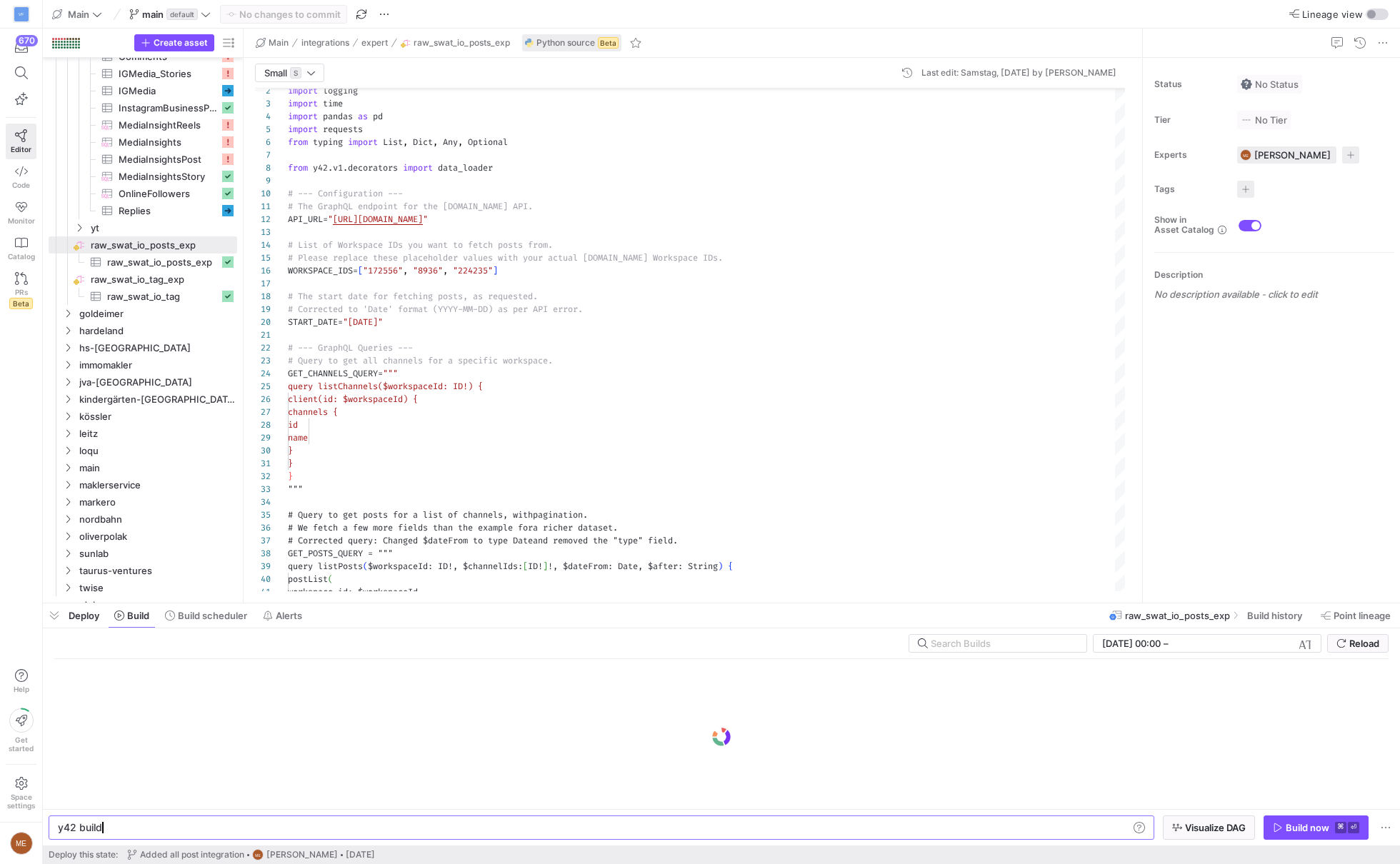
scroll to position [0, 43]
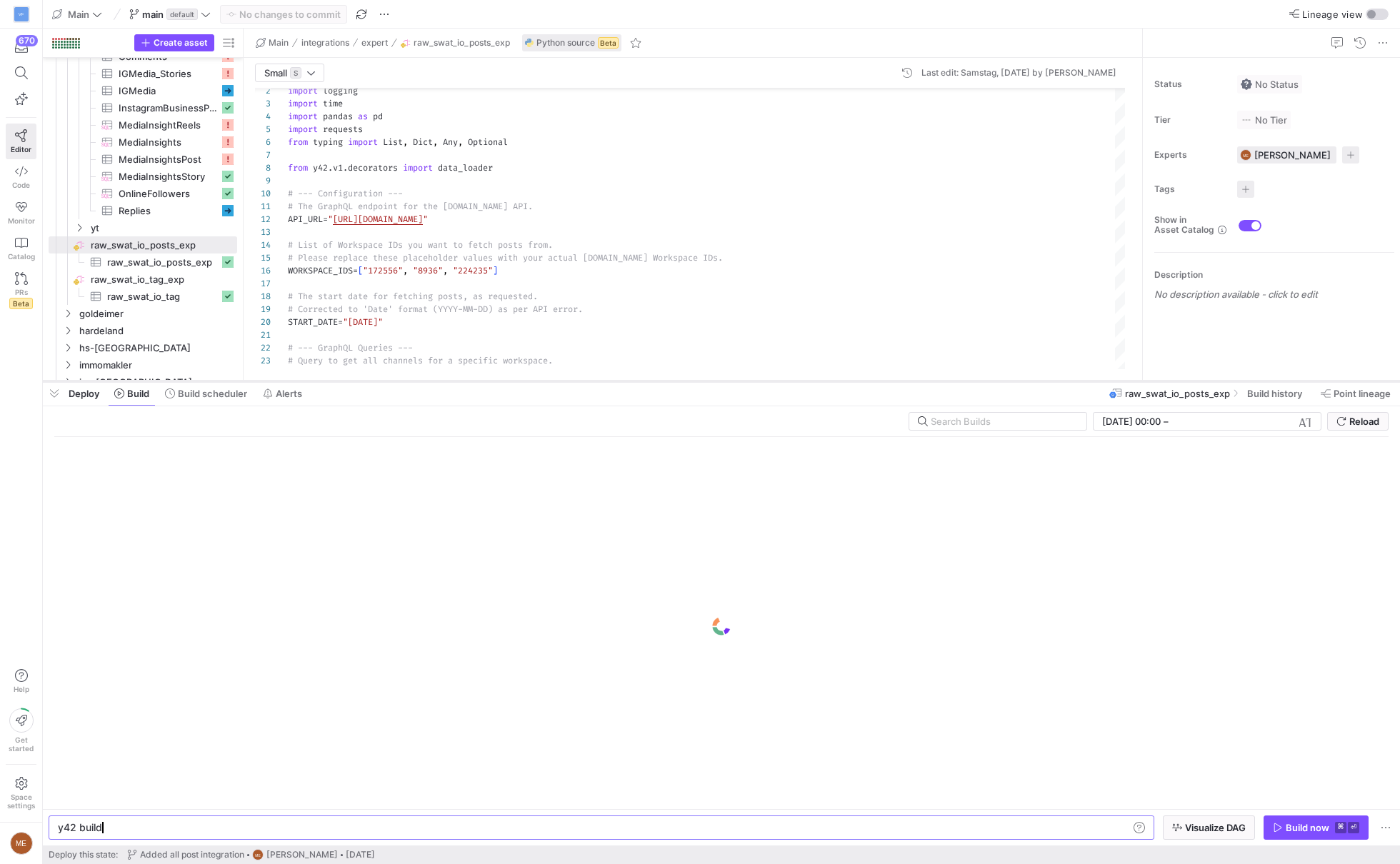
drag, startPoint x: 728, startPoint y: 604, endPoint x: 764, endPoint y: 365, distance: 241.7
click at [764, 379] on div at bounding box center [721, 382] width 1357 height 5
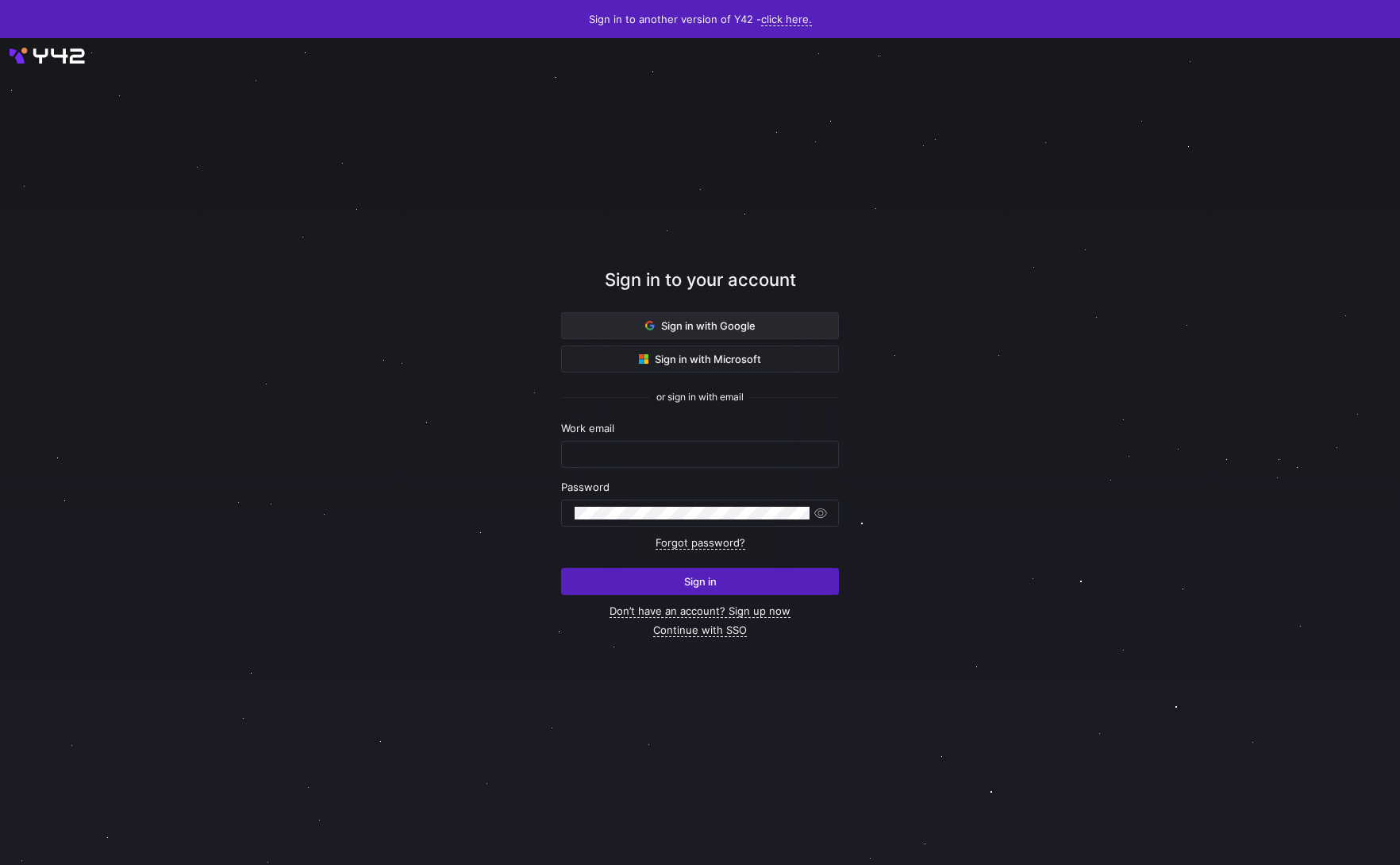
click at [655, 322] on span "Sign in with Google" at bounding box center [700, 325] width 110 height 13
click at [747, 329] on span "Sign in with Google" at bounding box center [700, 325] width 110 height 13
click at [586, 335] on span at bounding box center [700, 326] width 276 height 26
click at [613, 294] on div "Sign in to your account" at bounding box center [700, 289] width 277 height 45
click at [613, 327] on span at bounding box center [700, 326] width 276 height 26
